Goal: Navigation & Orientation: Find specific page/section

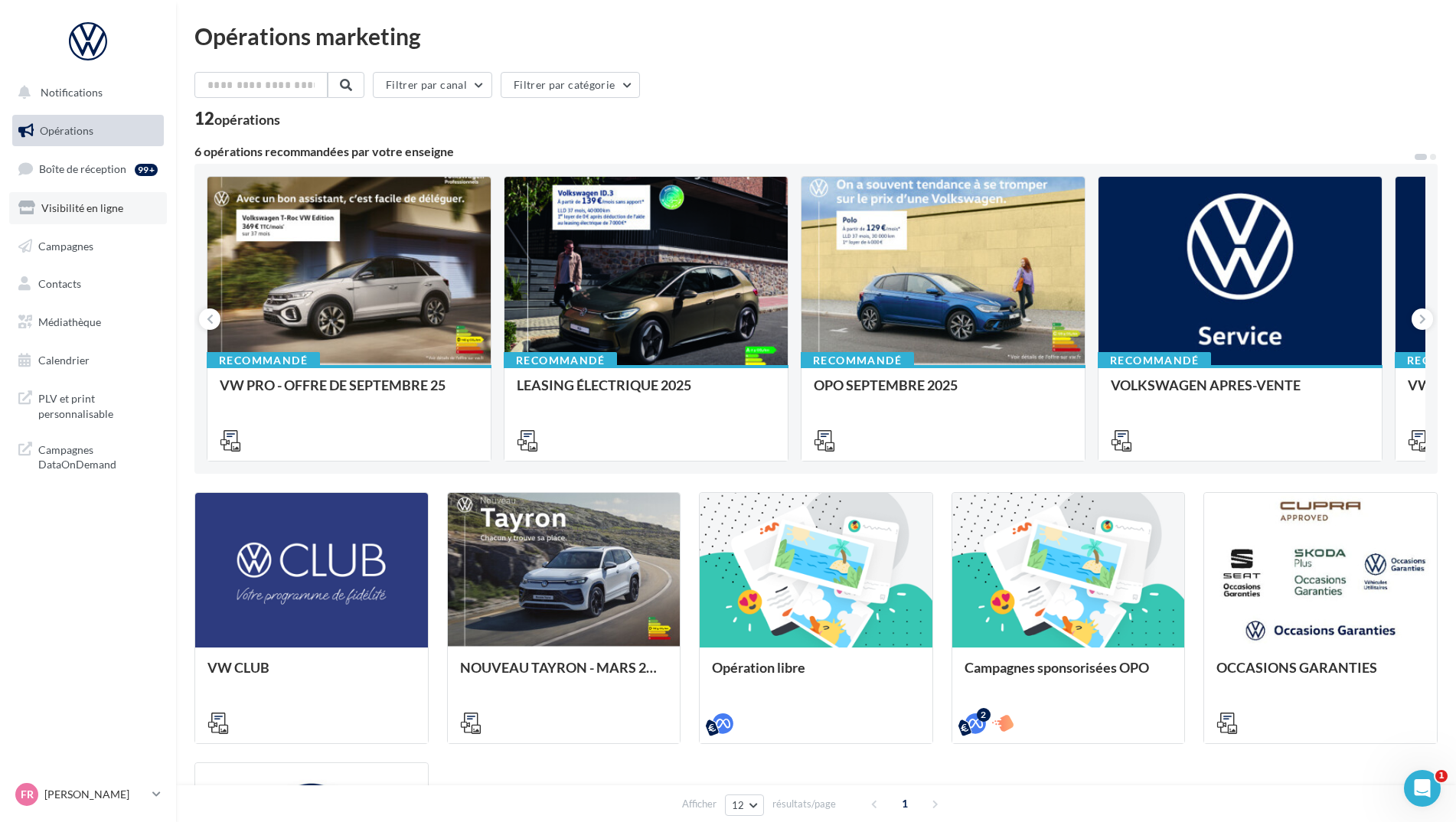
click at [73, 215] on link "Visibilité en ligne" at bounding box center [88, 209] width 157 height 32
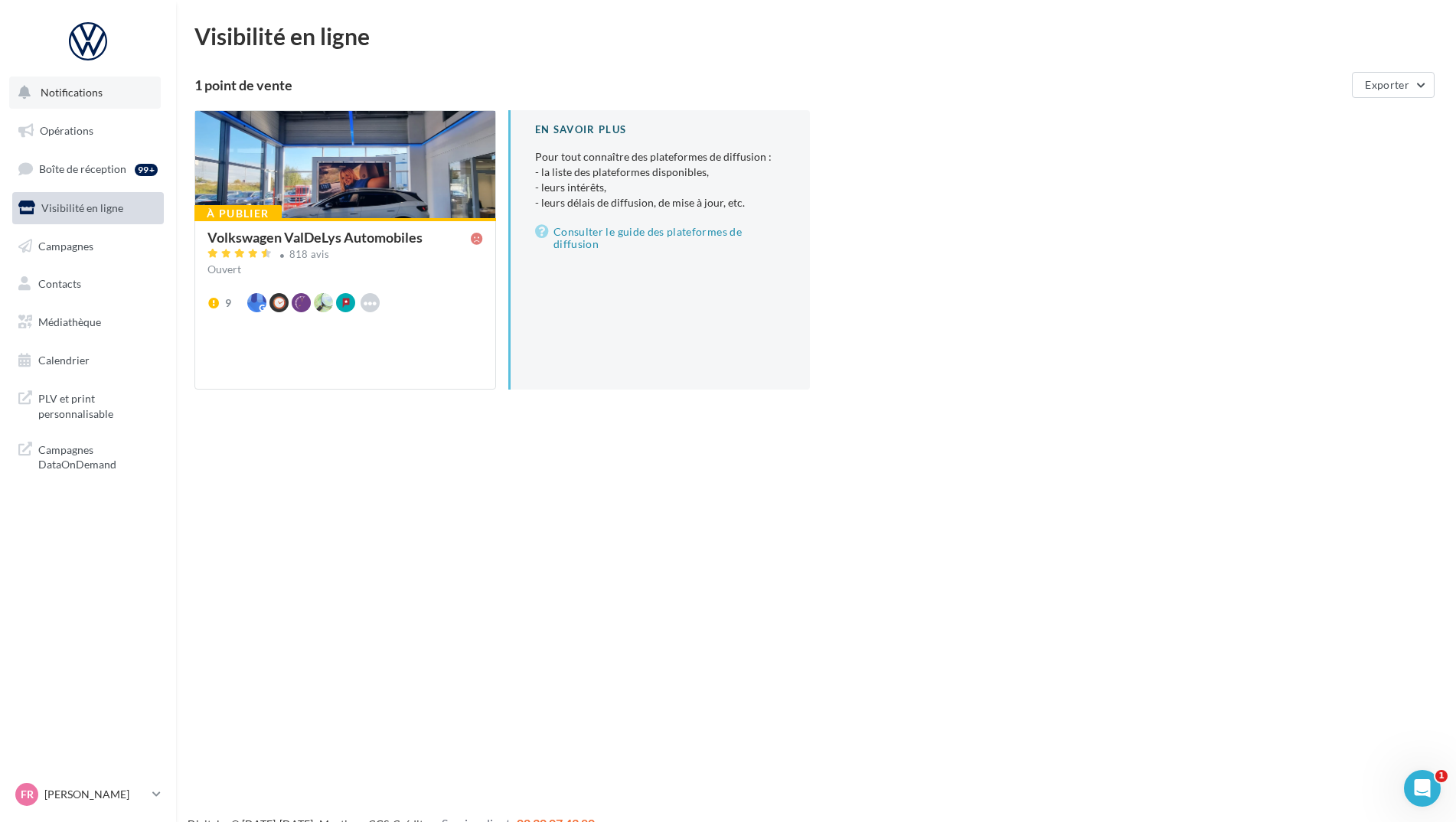
click at [65, 101] on button "Notifications" at bounding box center [85, 93] width 152 height 32
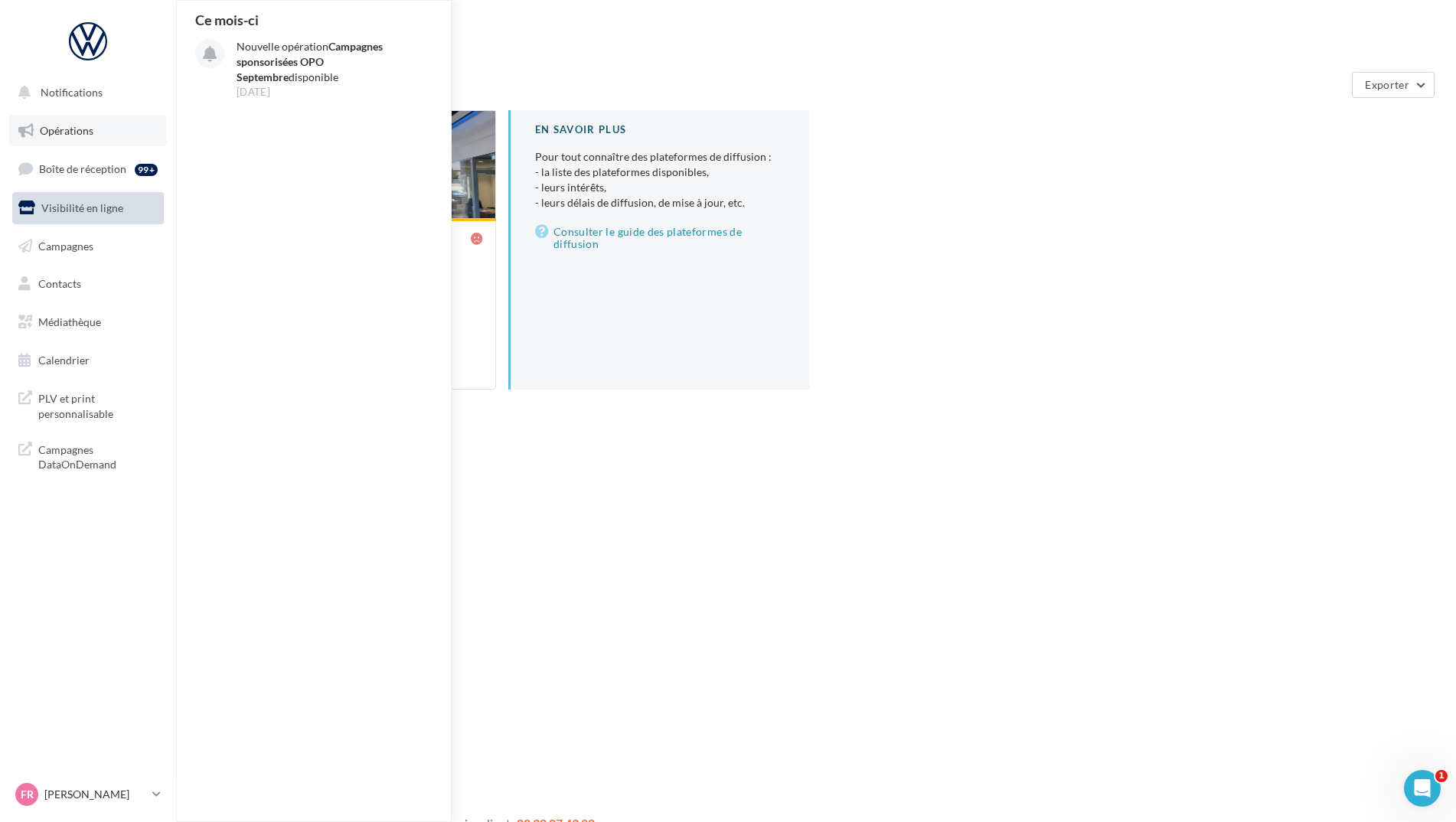
click at [75, 129] on span "Opérations" at bounding box center [66, 131] width 54 height 13
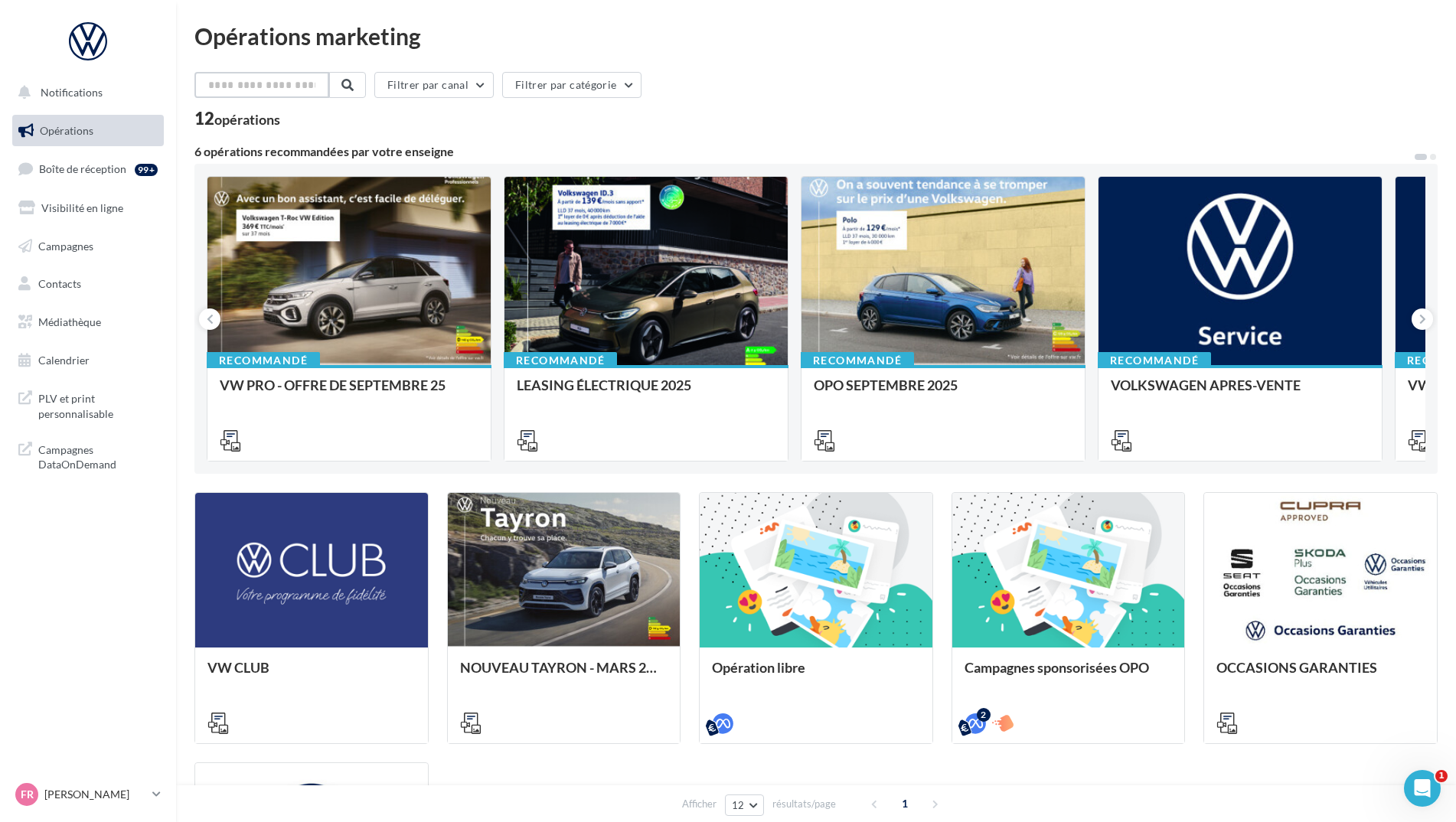
click at [257, 84] on input "text" at bounding box center [262, 84] width 135 height 26
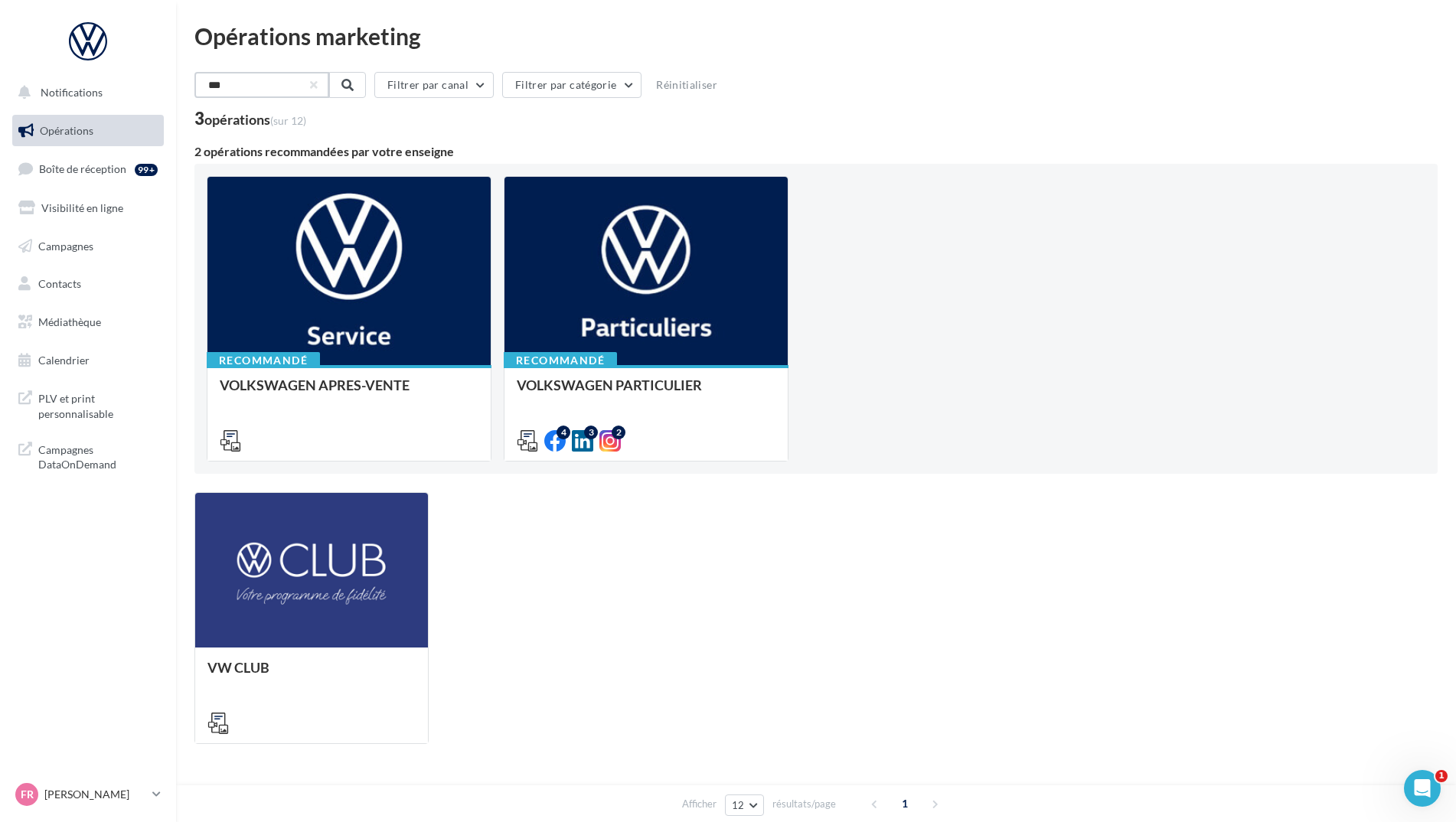
drag, startPoint x: 259, startPoint y: 89, endPoint x: 196, endPoint y: 83, distance: 63.3
click at [196, 83] on input "***" at bounding box center [262, 84] width 135 height 26
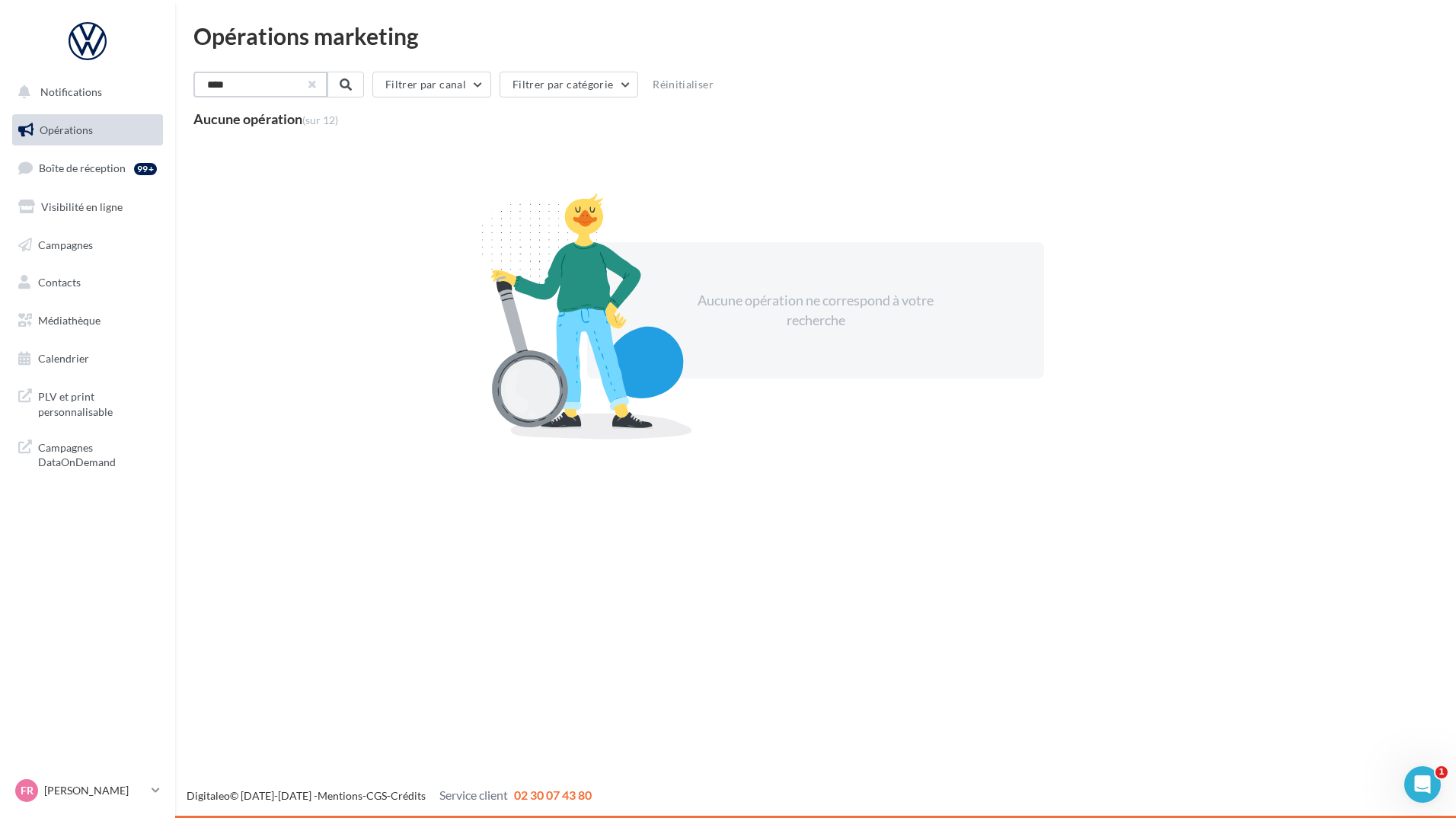
type input "****"
click at [314, 83] on button "button" at bounding box center [310, 84] width 6 height 6
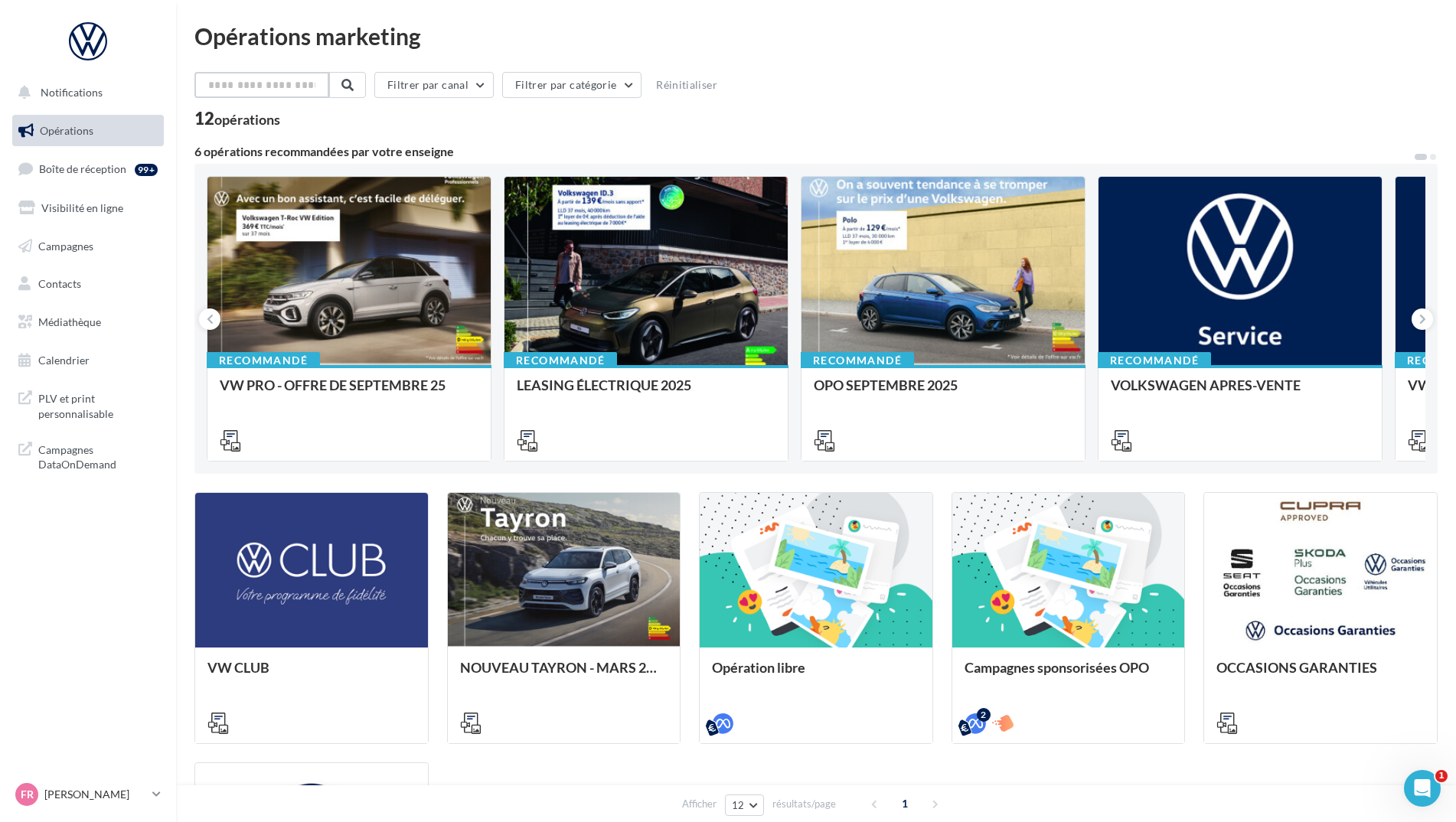
click at [308, 90] on input "text" at bounding box center [262, 84] width 135 height 26
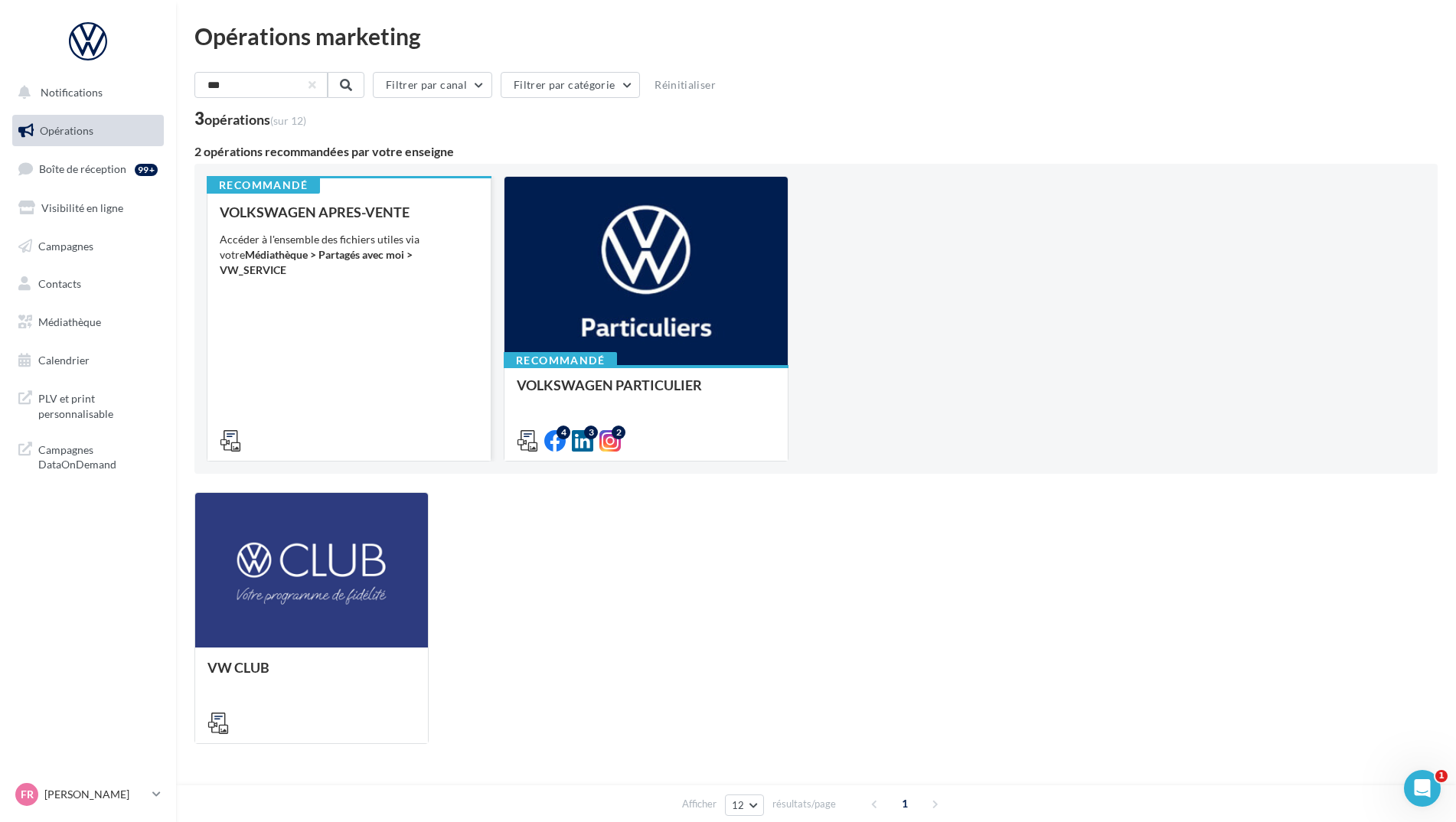
click at [399, 328] on div "VOLKSWAGEN APRES-VENTE Accéder à l'ensemble des fichiers utiles via votre Média…" at bounding box center [349, 326] width 259 height 243
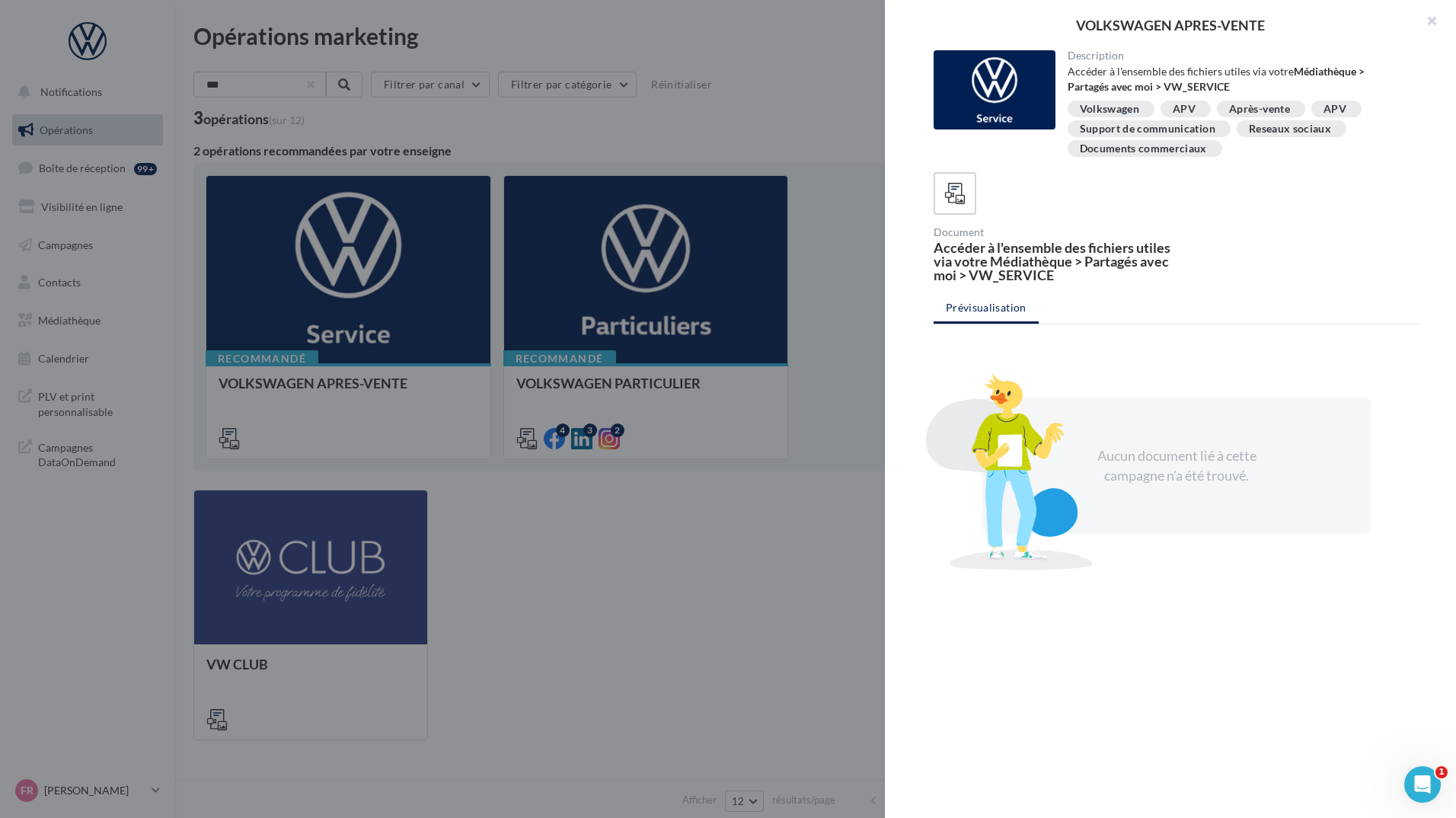
click at [1262, 105] on div "Après-vente" at bounding box center [1260, 109] width 61 height 11
click at [1234, 109] on div "Après-vente" at bounding box center [1260, 109] width 61 height 11
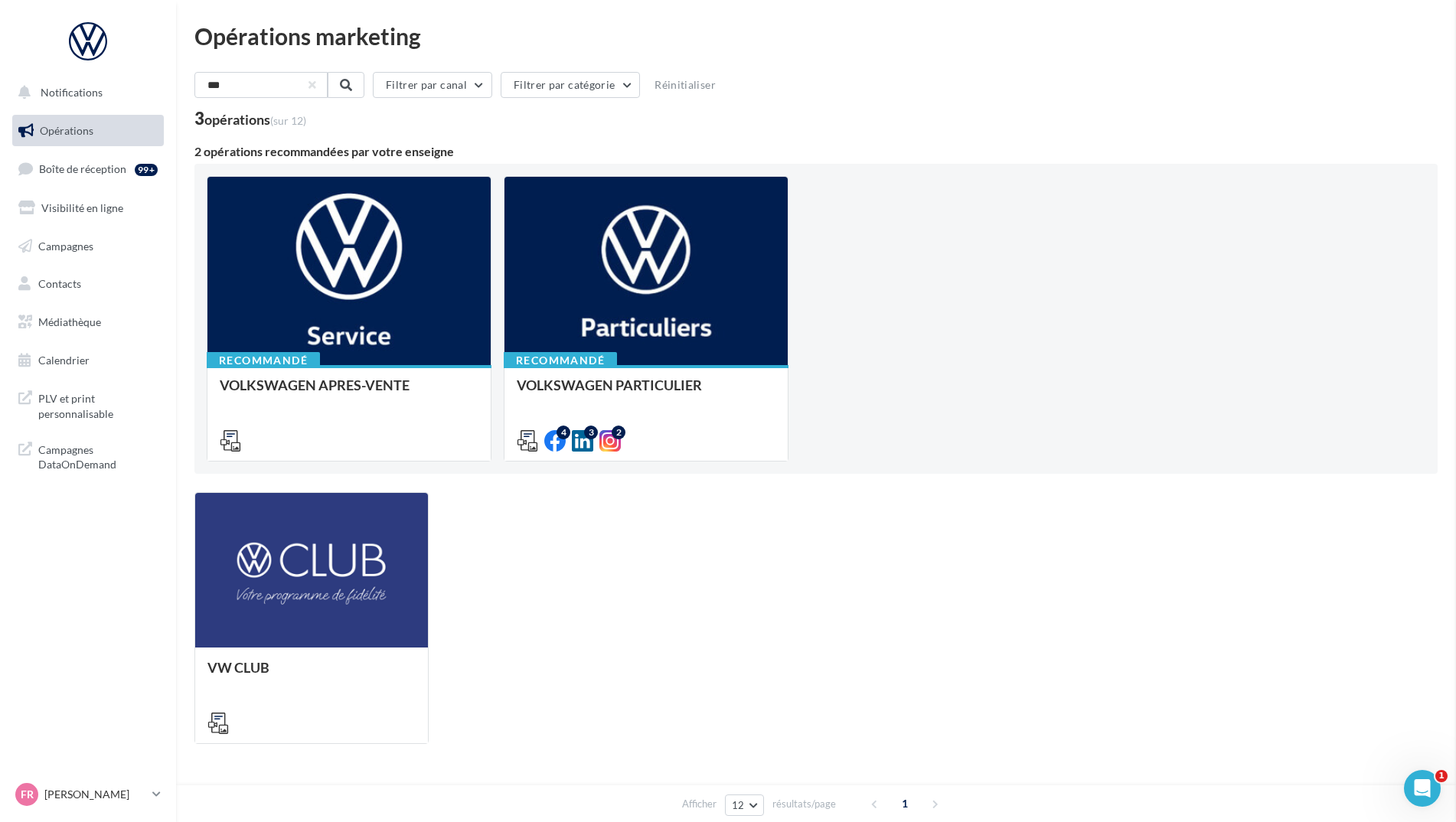
click at [194, 806] on div "VOLKSWAGEN APRES-VENTE Description Accéder à l'ensemble des fichiers utiles via…" at bounding box center [816, 806] width 1244 height 0
click at [253, 82] on input "***" at bounding box center [262, 84] width 135 height 26
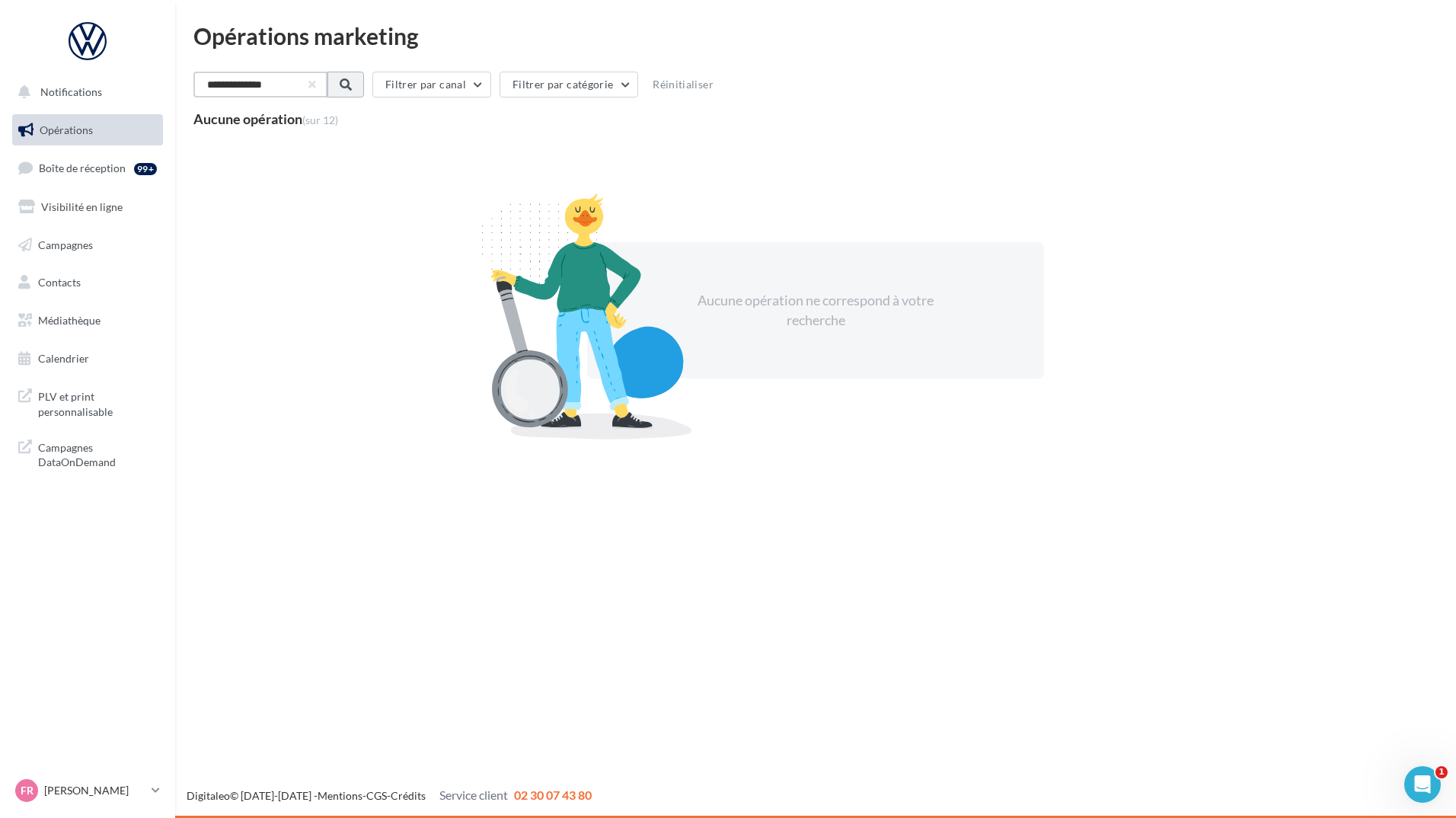
type input "**********"
click at [351, 85] on span at bounding box center [344, 84] width 12 height 12
click at [65, 290] on link "Contacts" at bounding box center [88, 283] width 157 height 32
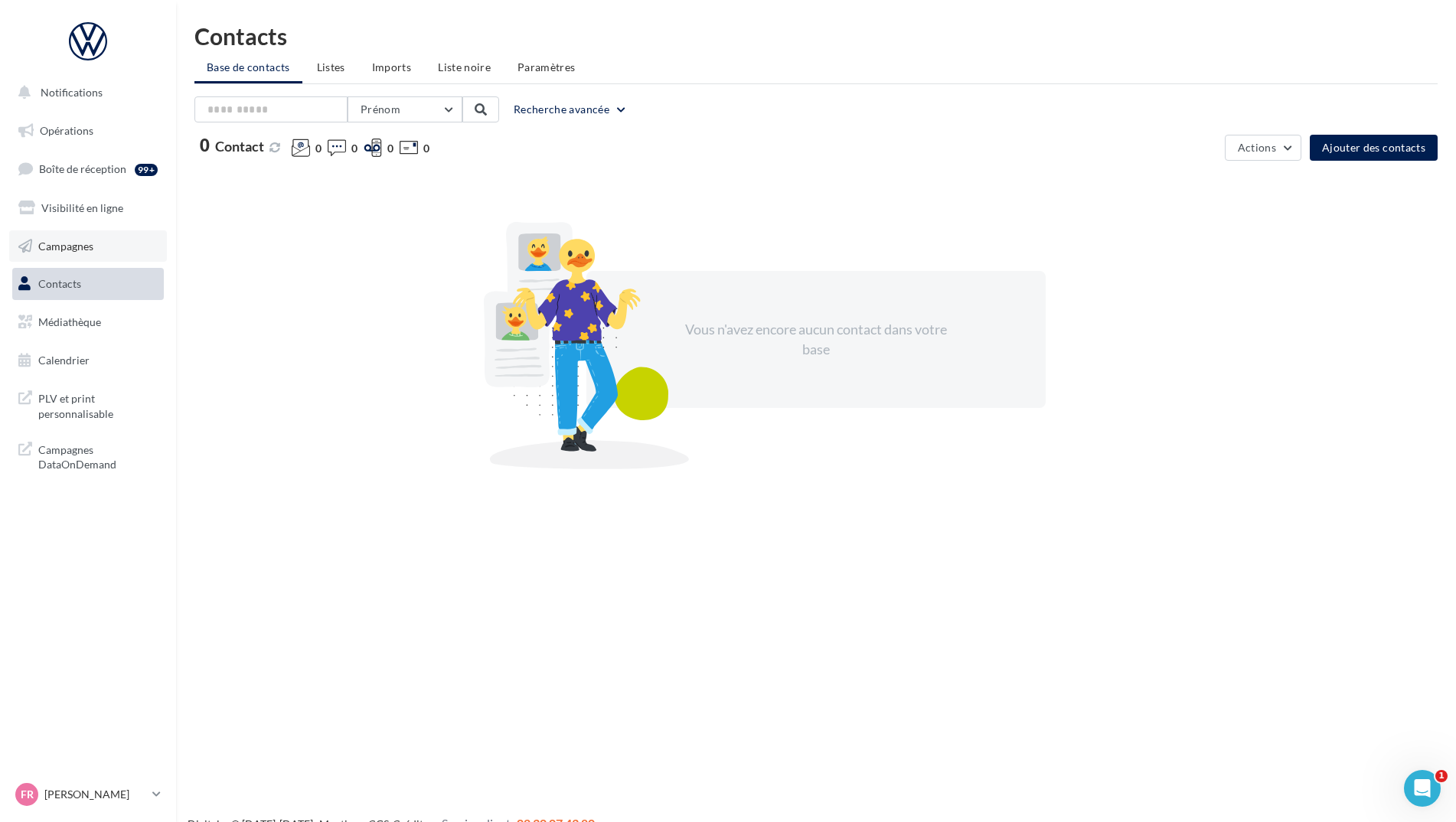
click at [84, 242] on span "Campagnes" at bounding box center [65, 246] width 55 height 13
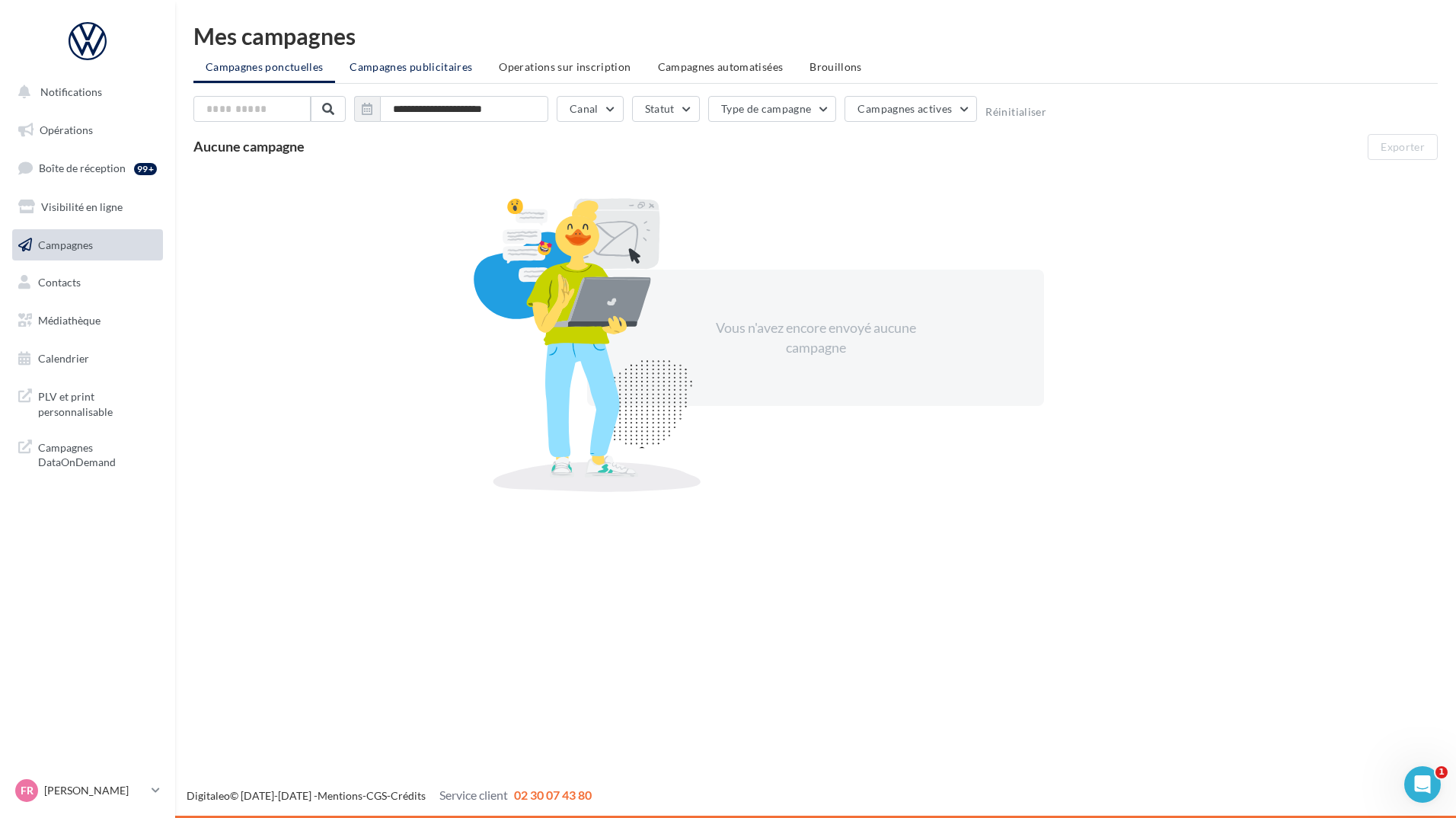
click at [373, 65] on span "Campagnes publicitaires" at bounding box center [411, 67] width 123 height 13
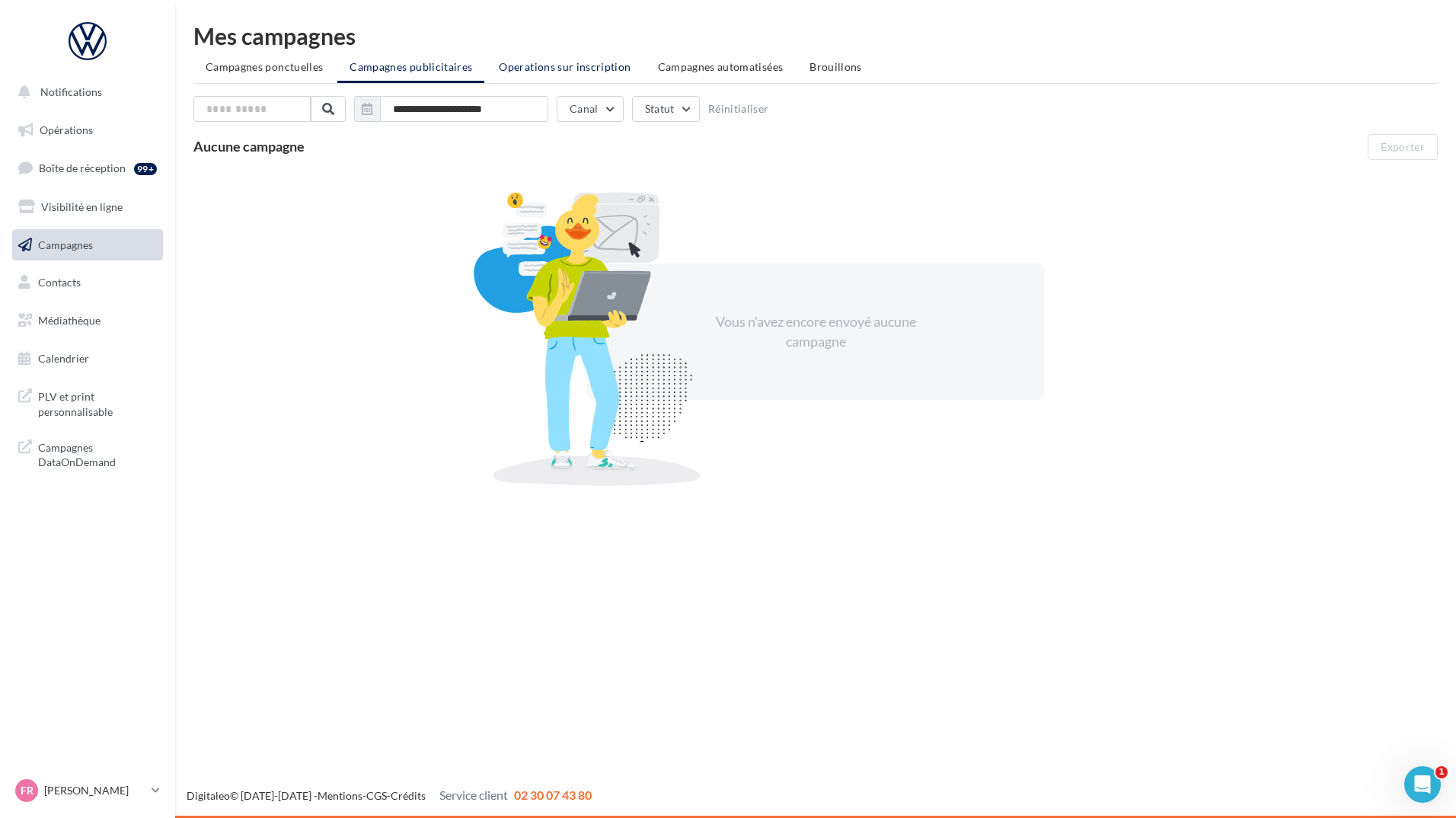
click at [571, 72] on span "Operations sur inscription" at bounding box center [565, 67] width 132 height 13
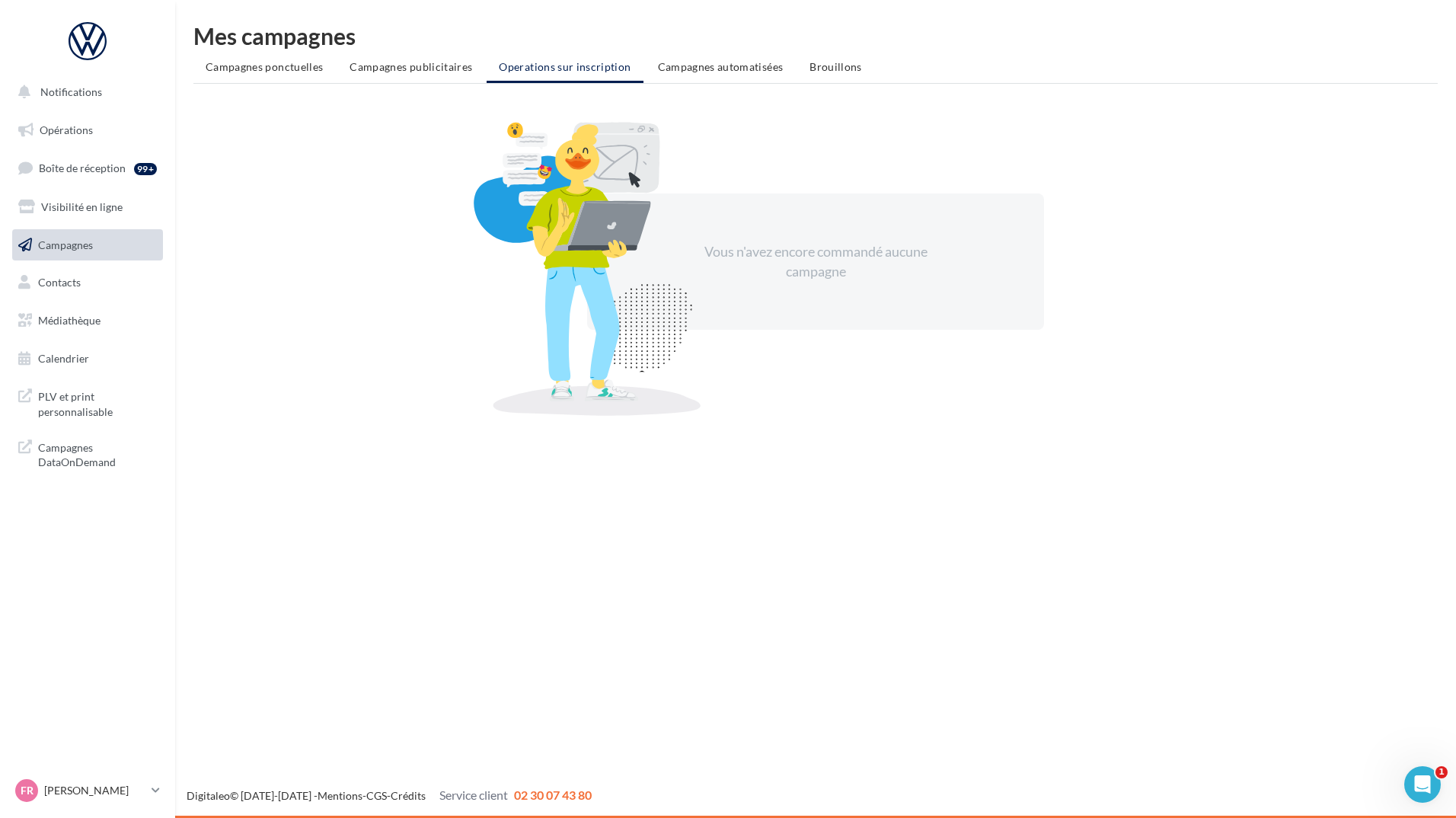
drag, startPoint x: 712, startPoint y: 74, endPoint x: 739, endPoint y: 73, distance: 27.0
click at [716, 73] on li "Campagnes automatisées" at bounding box center [720, 67] width 150 height 27
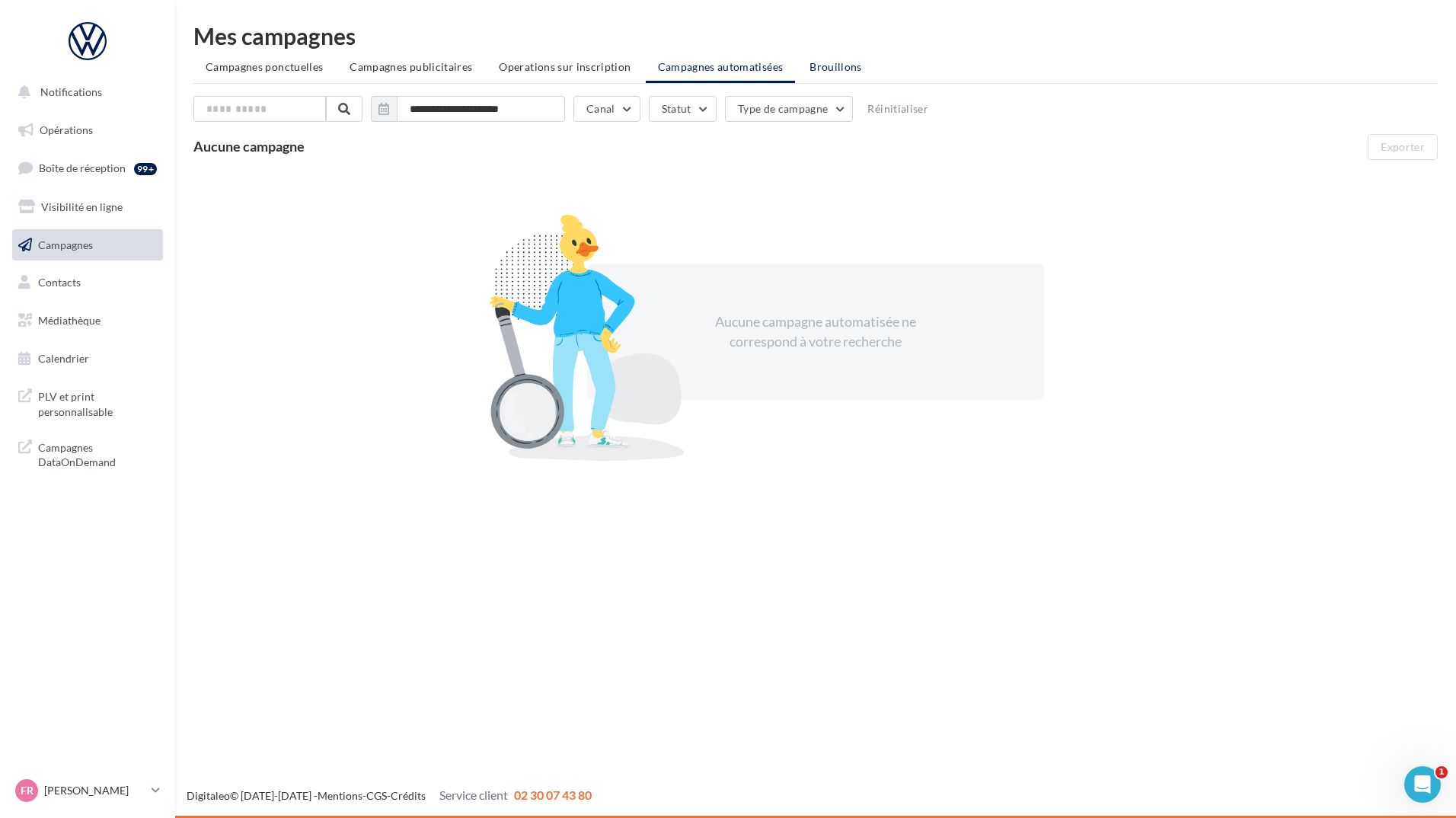
click at [820, 73] on span "Brouillons" at bounding box center [836, 67] width 53 height 13
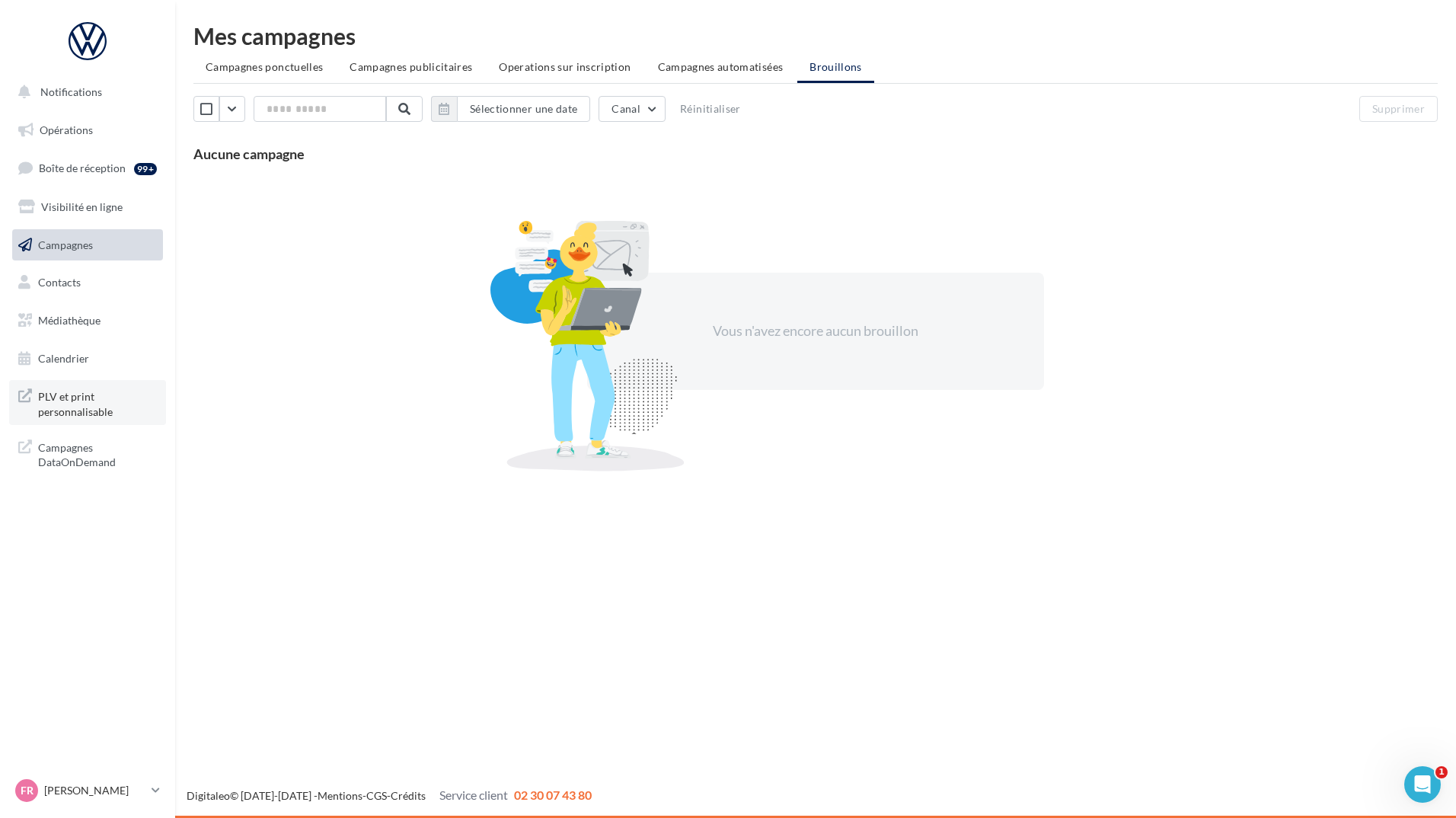
click at [101, 401] on span "PLV et print personnalisable" at bounding box center [97, 402] width 119 height 33
click at [74, 209] on span "Visibilité en ligne" at bounding box center [82, 207] width 81 height 13
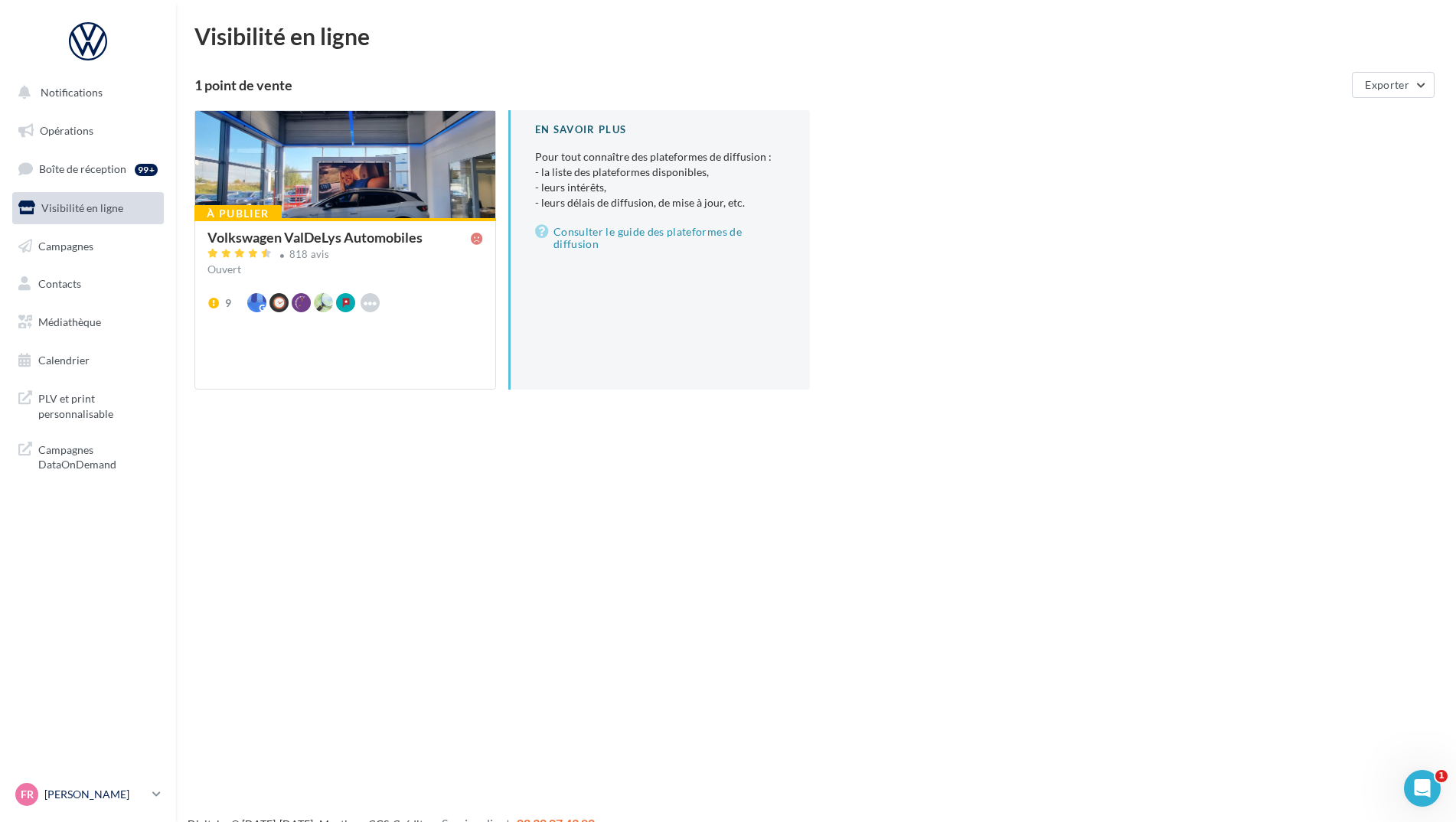
click at [106, 790] on p "[PERSON_NAME]" at bounding box center [95, 795] width 101 height 15
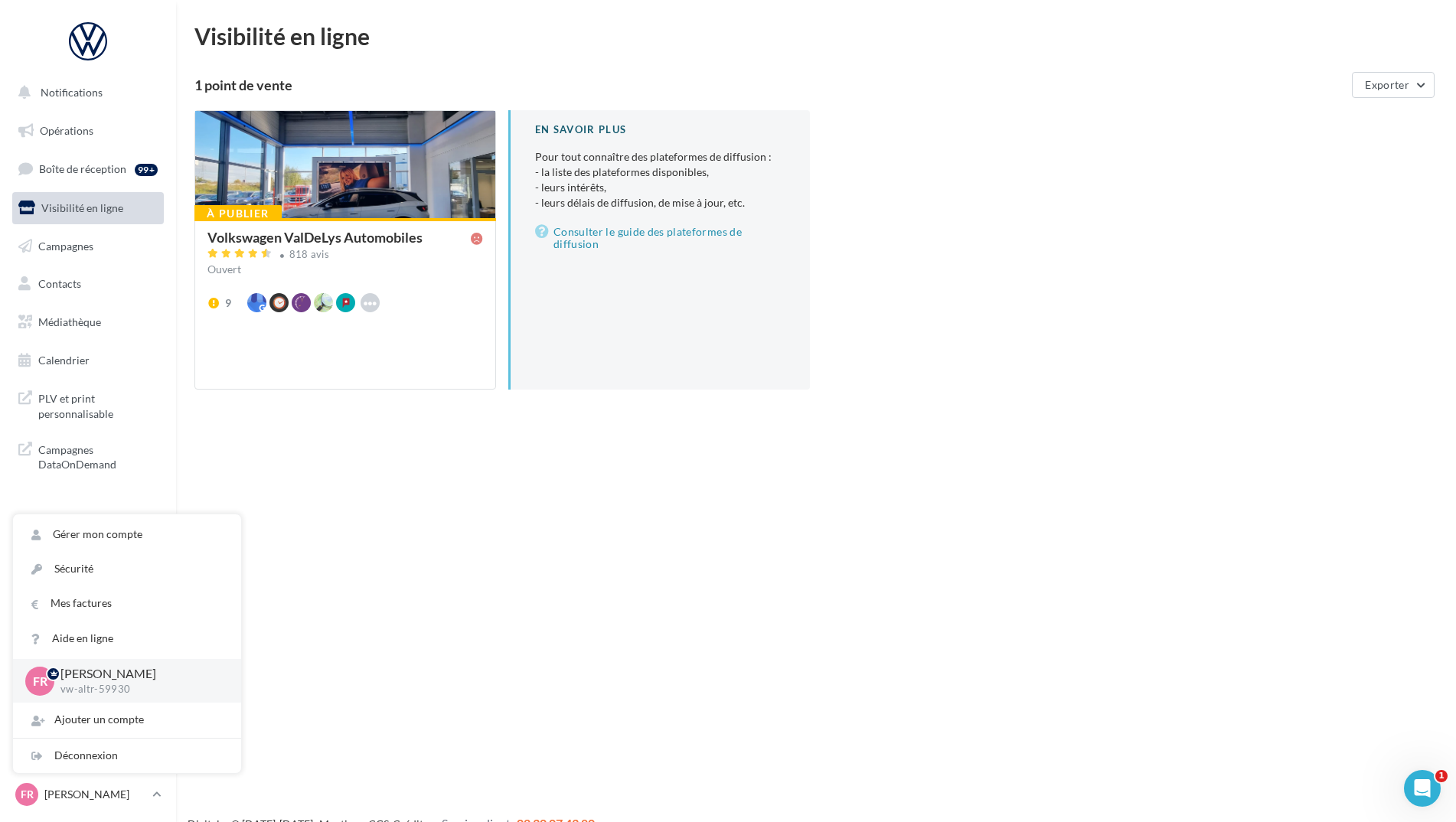
click at [418, 584] on div "Notifications Opérations Boîte de réception 99+ Visibilité en ligne Campagnes C…" at bounding box center [728, 435] width 1456 height 822
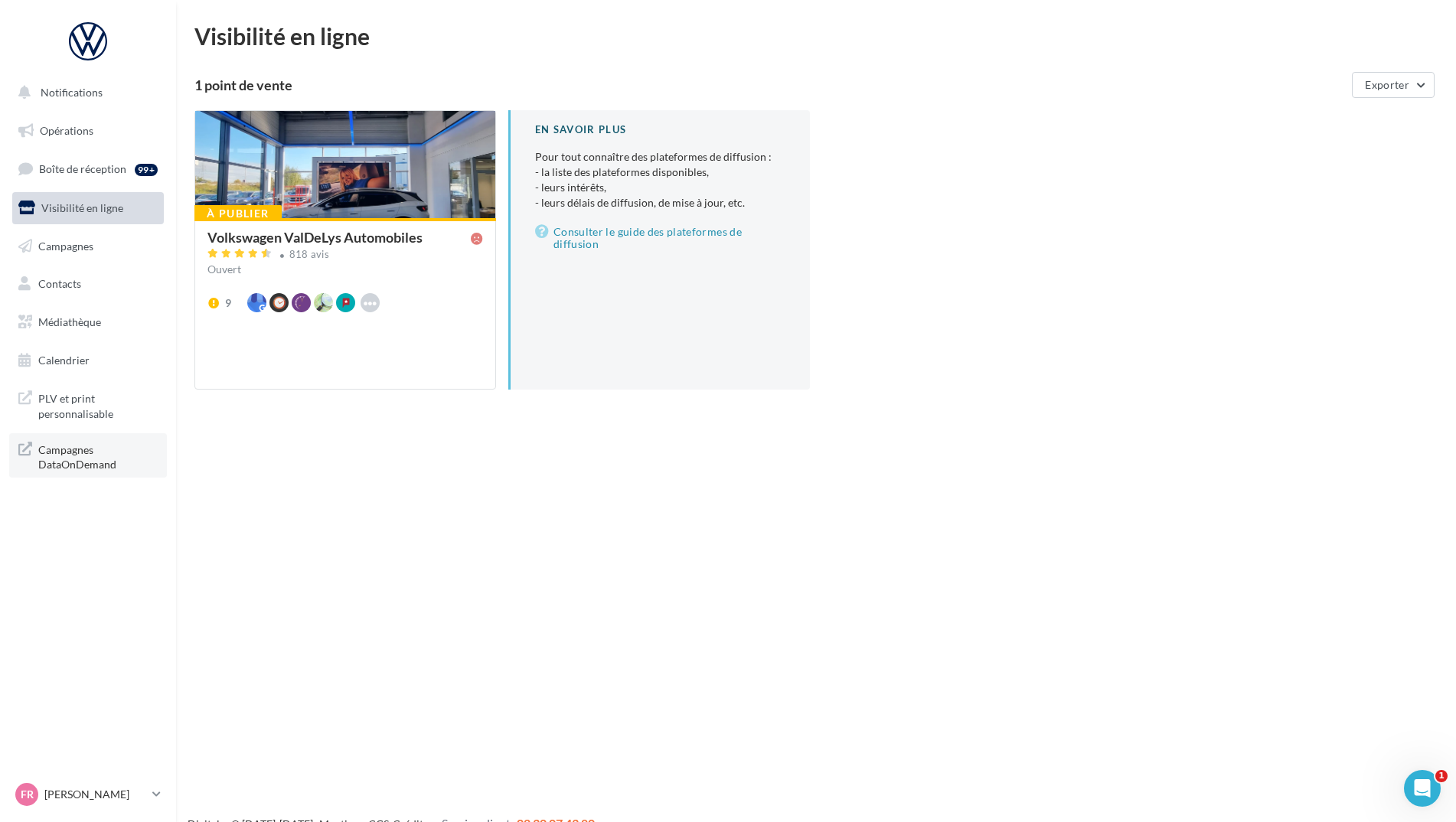
click at [82, 460] on span "Campagnes DataOnDemand" at bounding box center [98, 456] width 119 height 33
